Goal: Check status

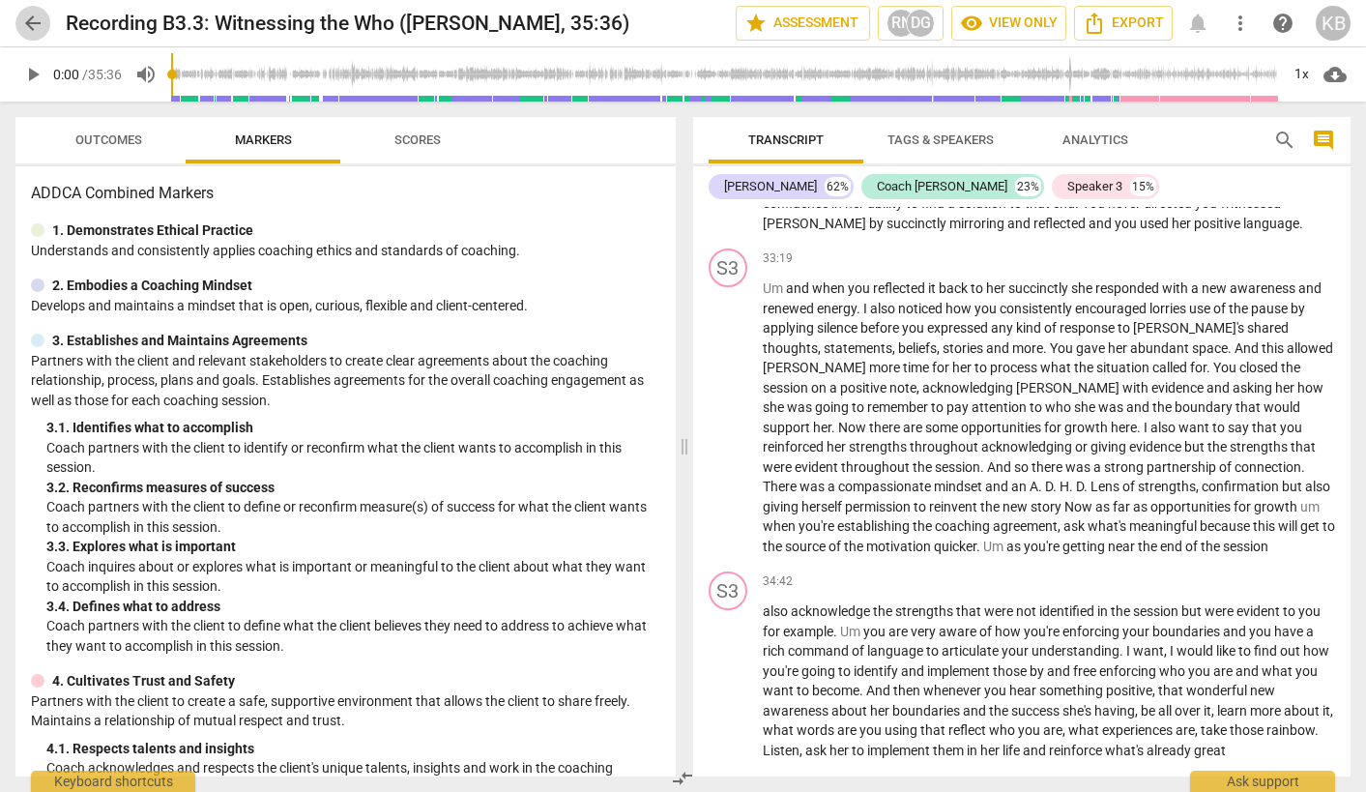
click at [29, 17] on span "arrow_back" at bounding box center [32, 23] width 23 height 23
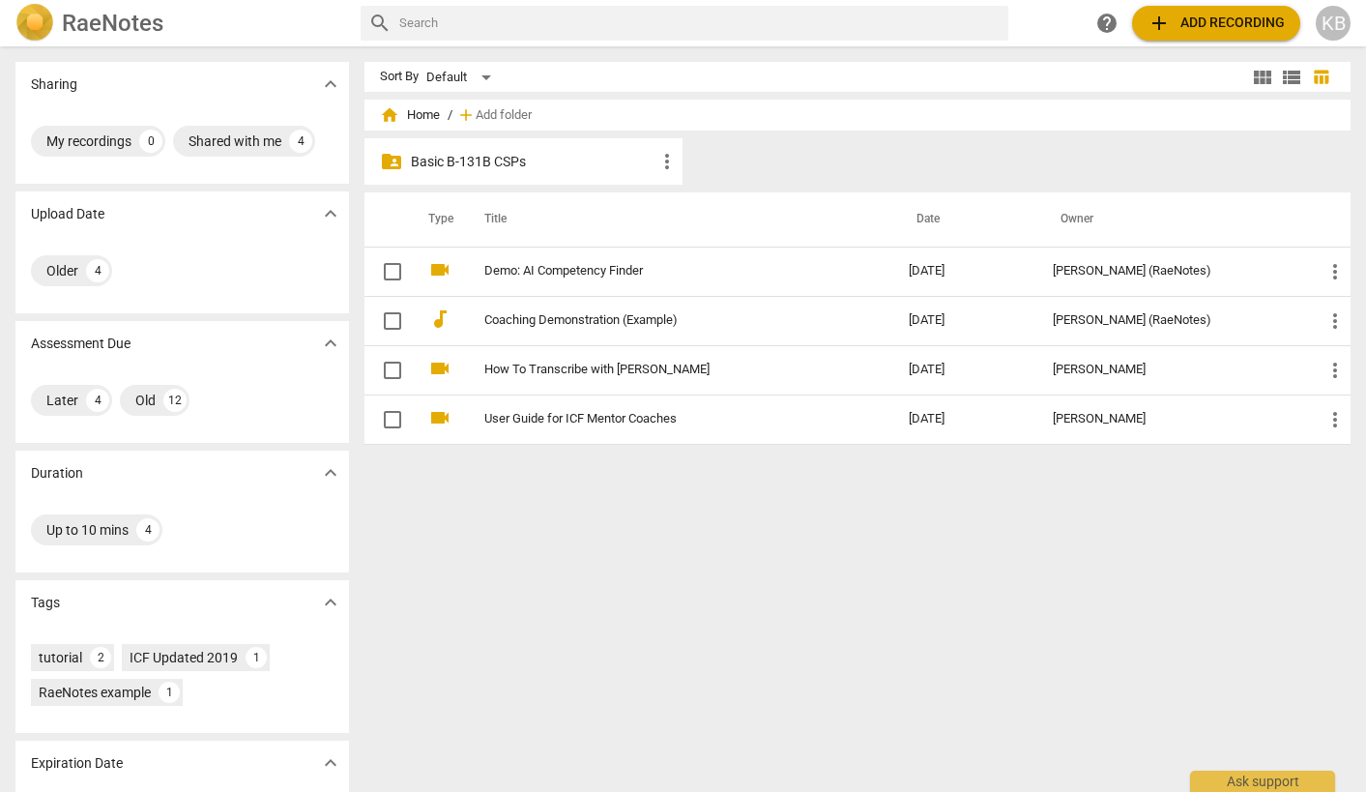
click at [522, 155] on p "Basic B-131B CSPs" at bounding box center [533, 162] width 245 height 20
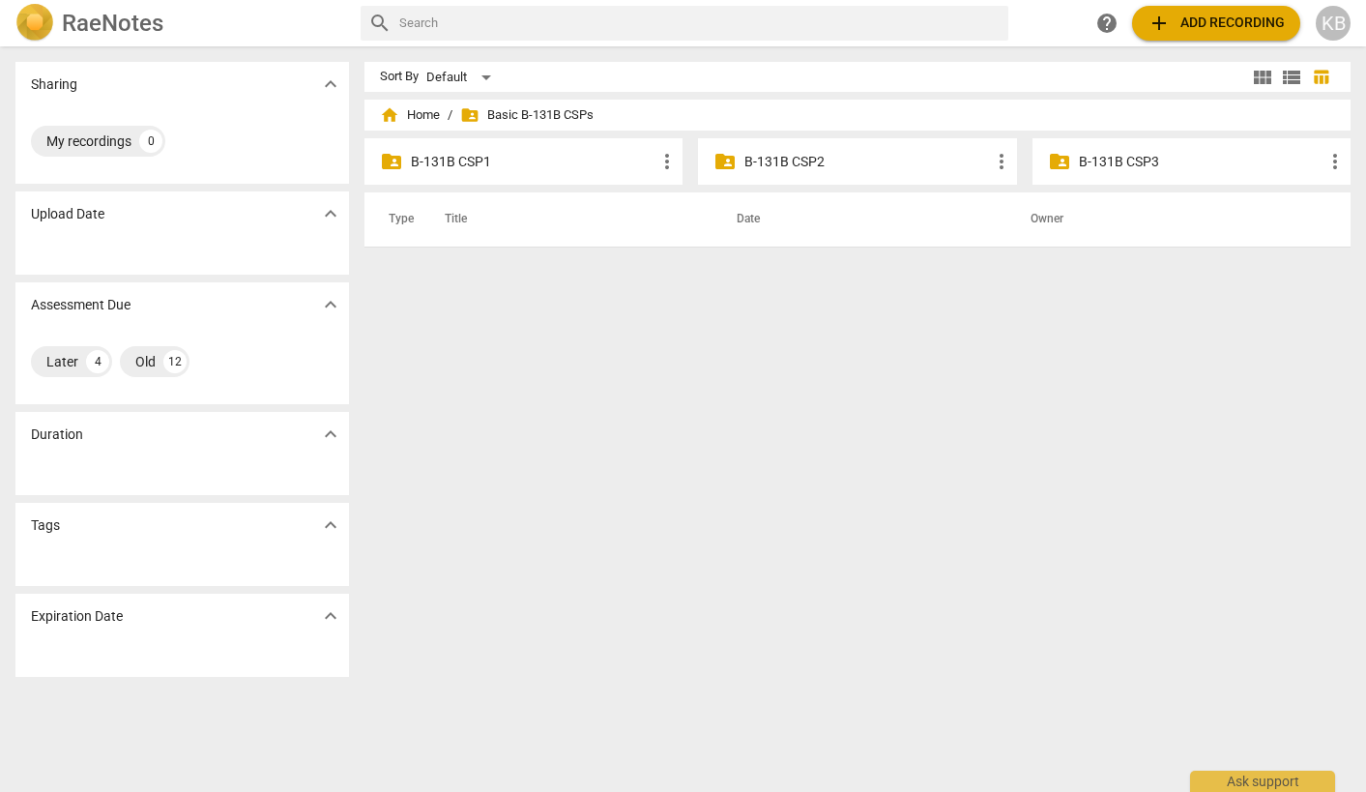
click at [577, 170] on p "B-131B CSP1" at bounding box center [533, 162] width 245 height 20
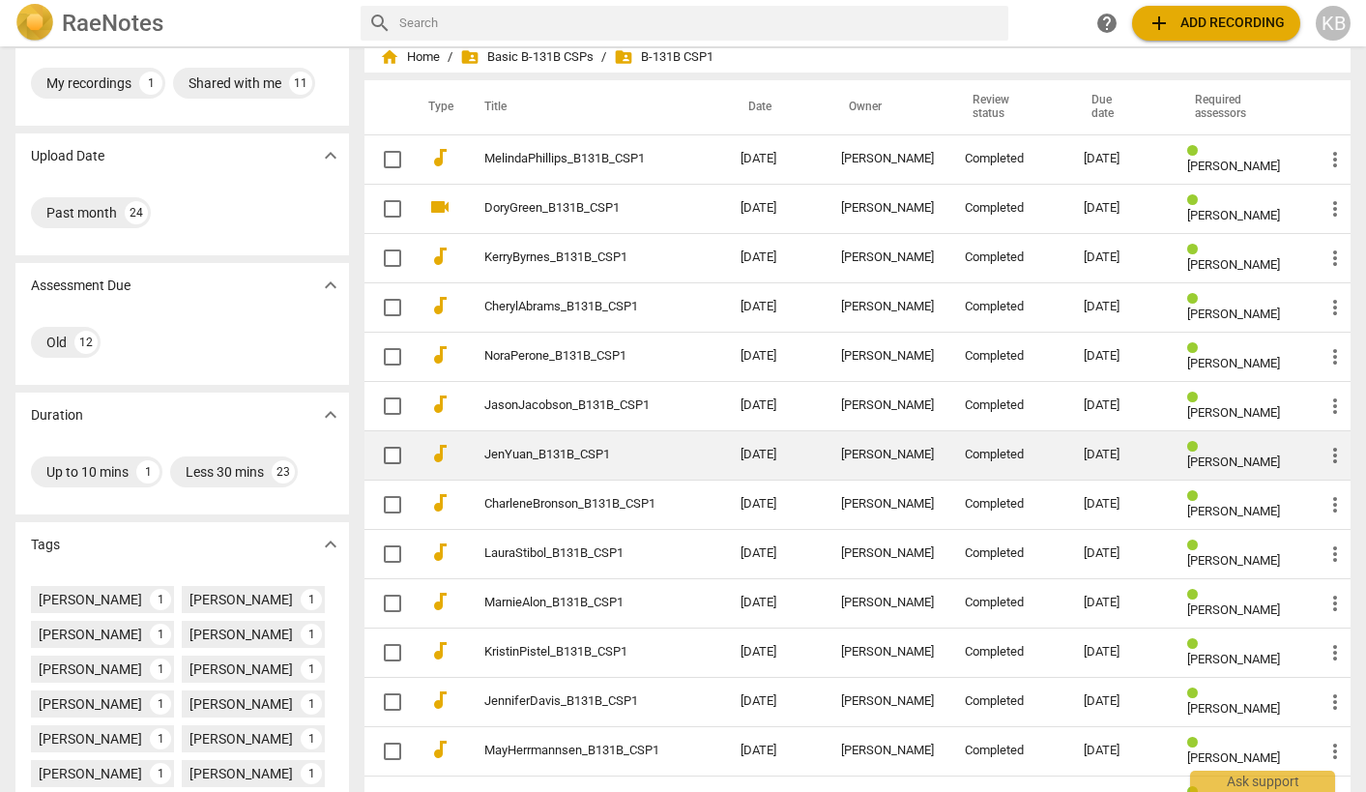
scroll to position [73, 0]
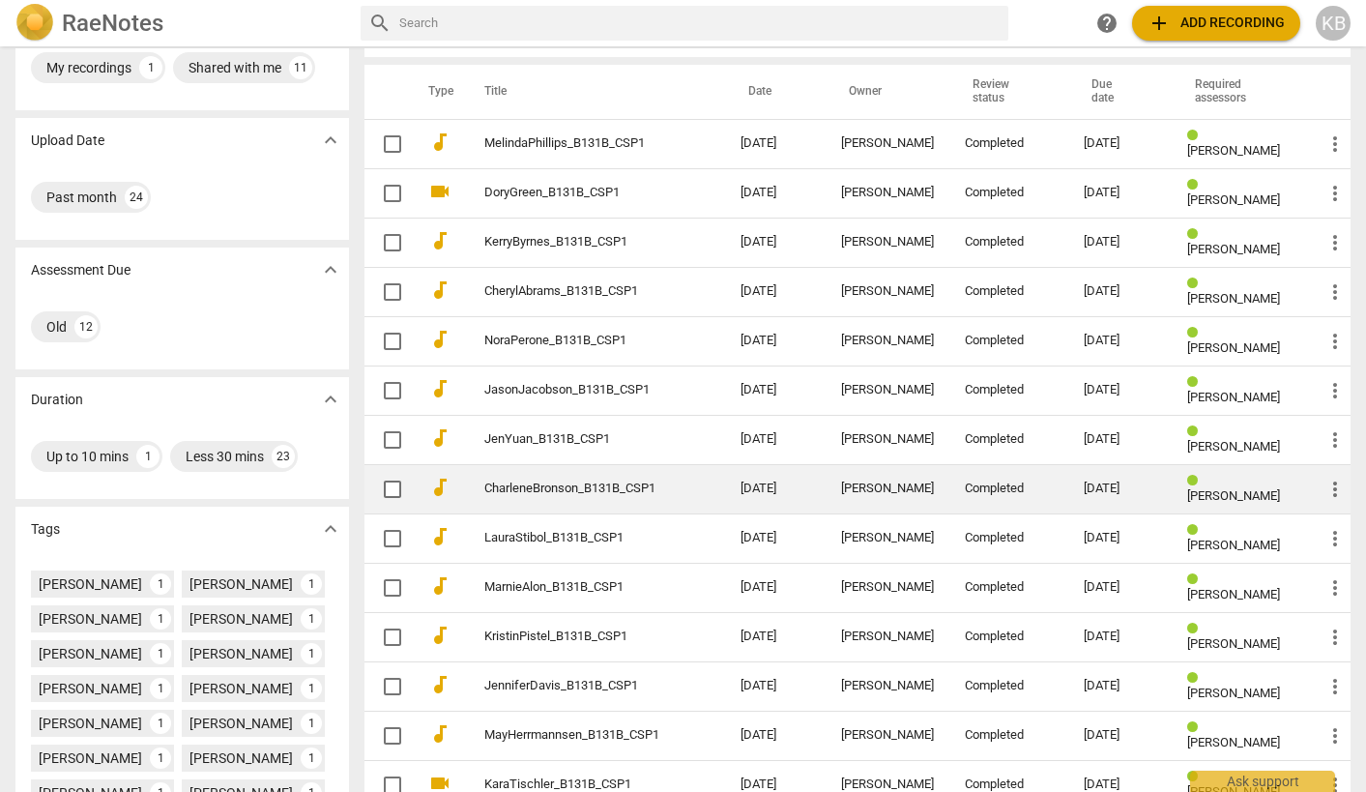
click at [939, 498] on td "[PERSON_NAME]" at bounding box center [887, 488] width 124 height 49
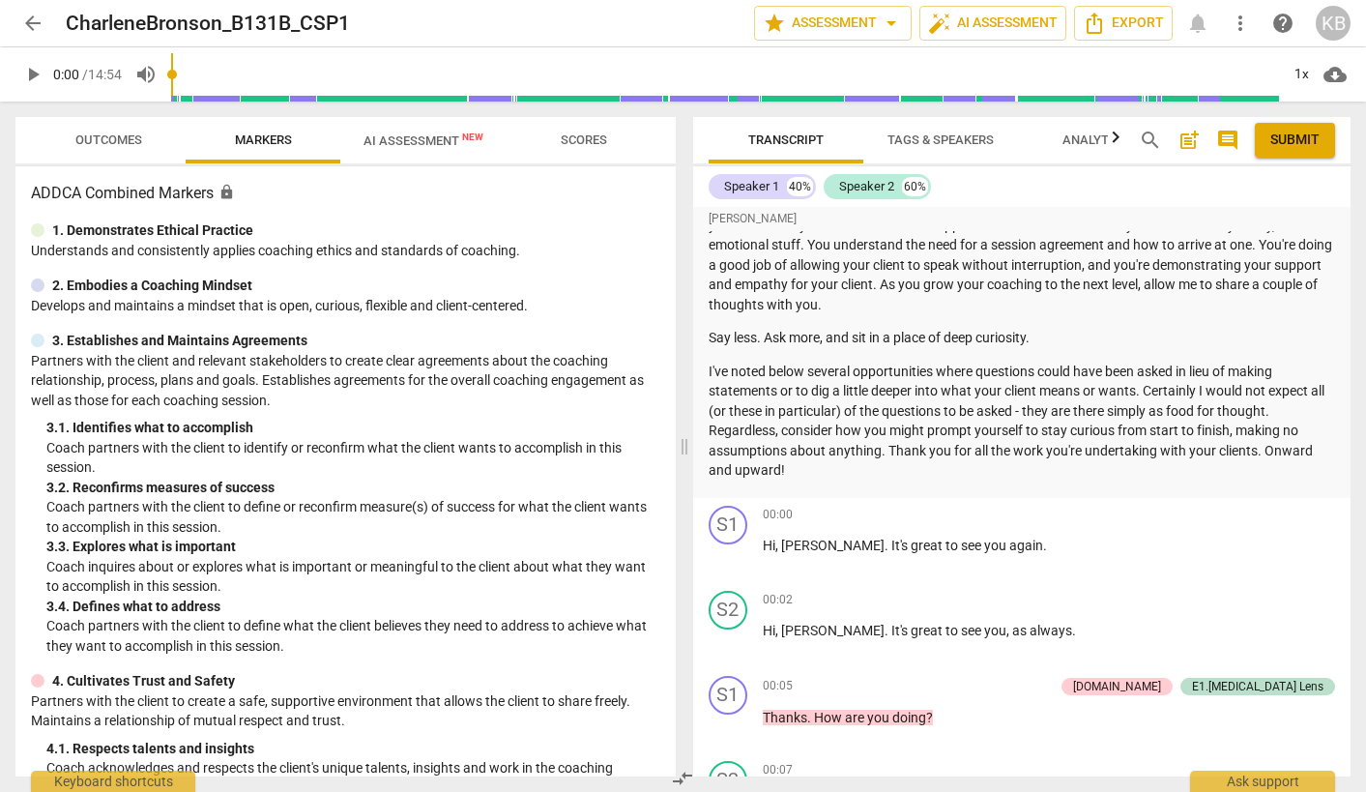
scroll to position [54, 0]
click at [36, 19] on span "arrow_back" at bounding box center [32, 23] width 23 height 23
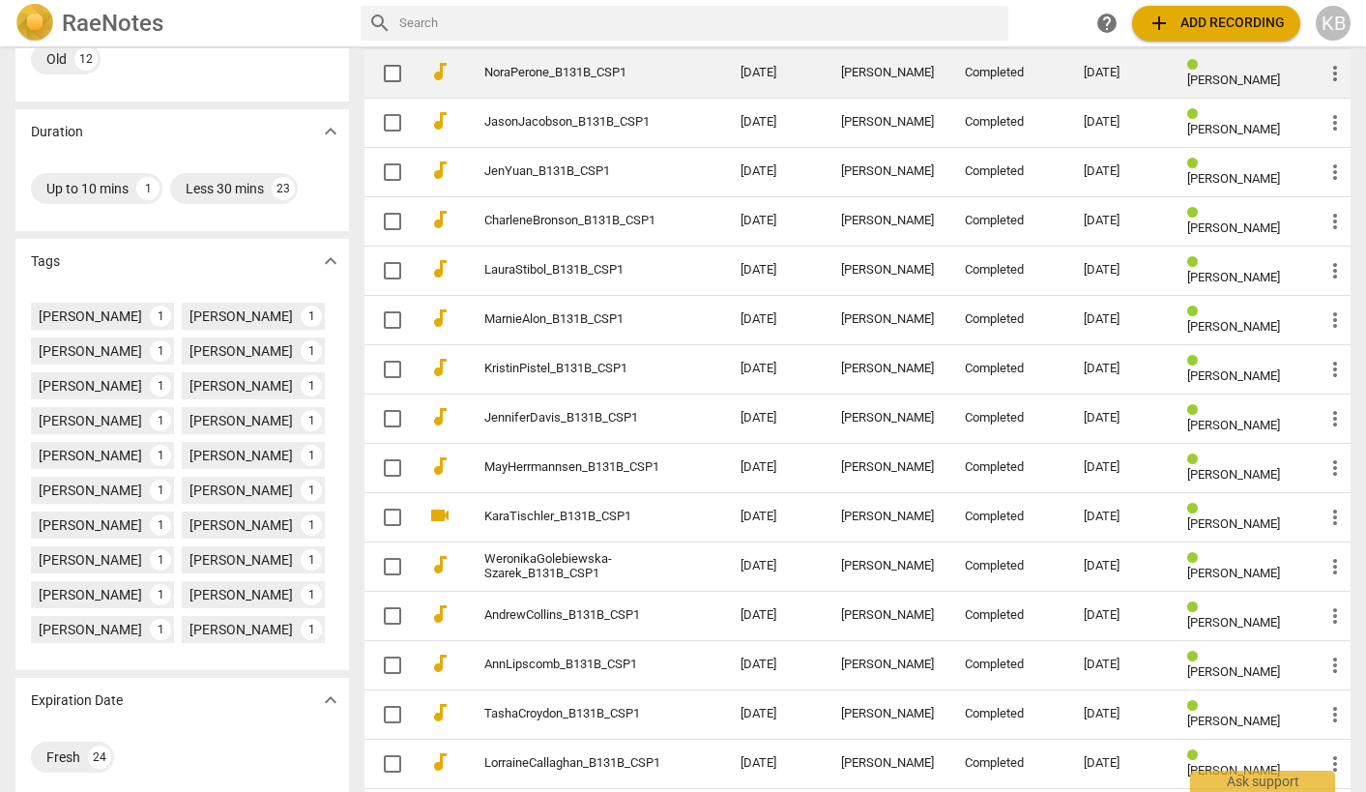
scroll to position [345, 0]
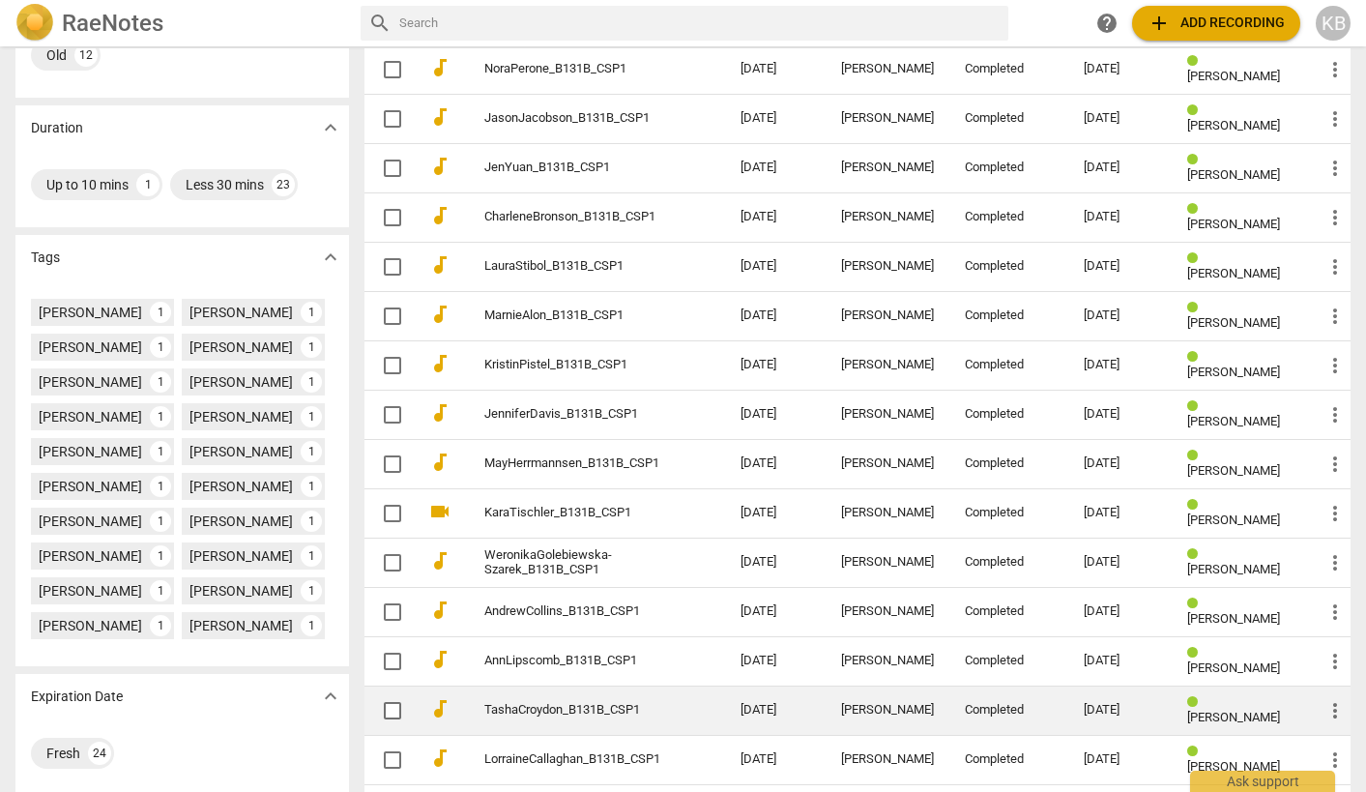
click at [966, 707] on td "Completed" at bounding box center [1009, 709] width 120 height 49
